Goal: Information Seeking & Learning: Learn about a topic

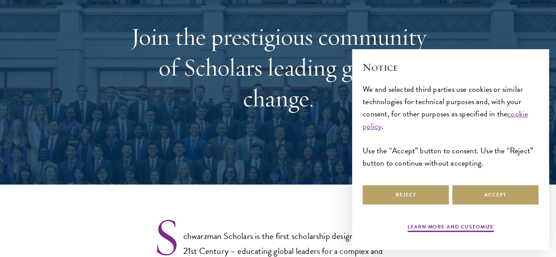
select select "Select Country"
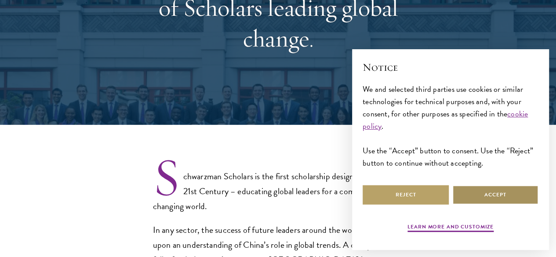
click at [524, 195] on button "Accept" at bounding box center [495, 195] width 86 height 20
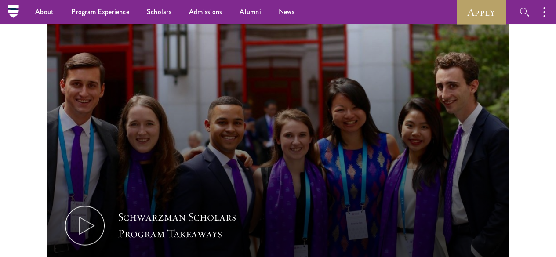
scroll to position [511, 0]
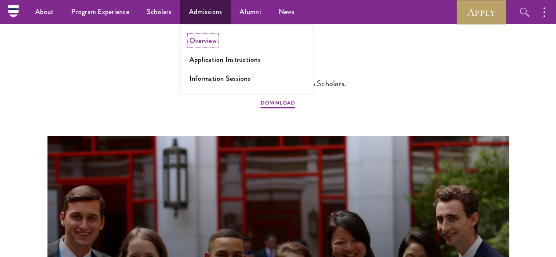
click at [205, 44] on link "Overview" at bounding box center [202, 41] width 27 height 10
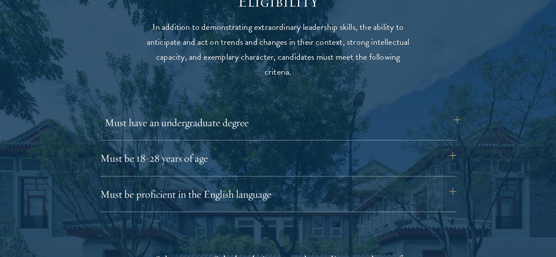
scroll to position [1154, 0]
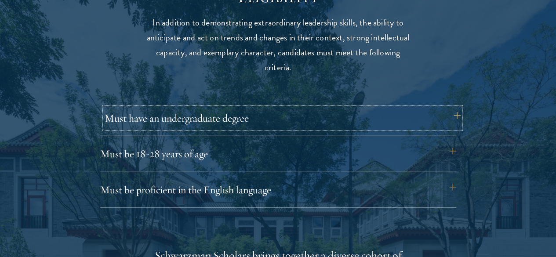
click at [208, 114] on button "Must have an undergraduate degree" at bounding box center [283, 118] width 356 height 21
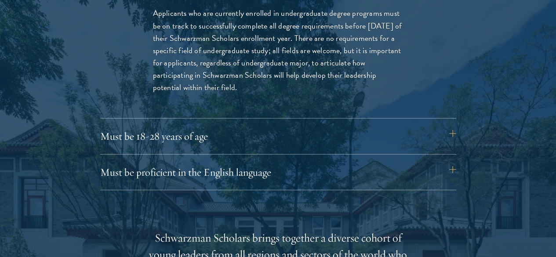
scroll to position [1298, 0]
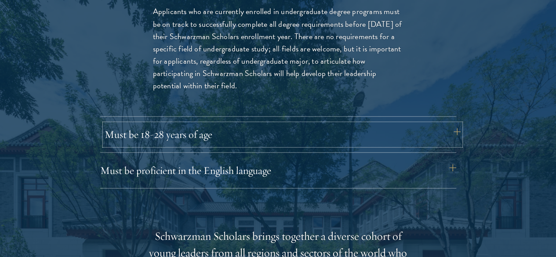
click at [209, 124] on button "Must be 18-28 years of age" at bounding box center [283, 134] width 356 height 21
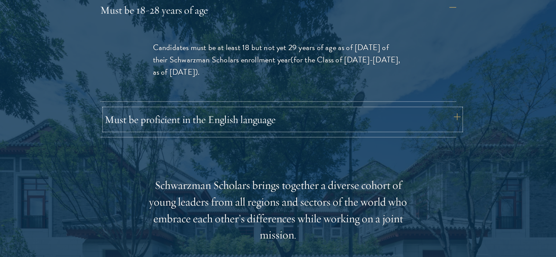
click at [208, 109] on button "Must be proficient in the English language" at bounding box center [283, 119] width 356 height 21
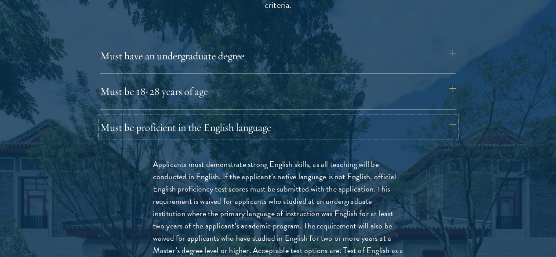
scroll to position [1218, 0]
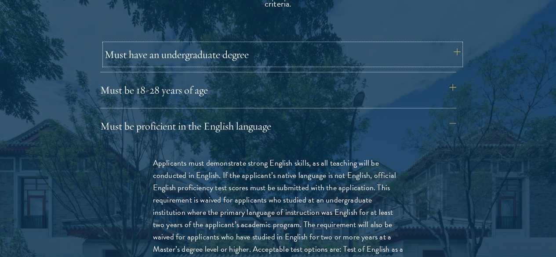
click at [238, 55] on button "Must have an undergraduate degree" at bounding box center [283, 54] width 356 height 21
